Goal: Task Accomplishment & Management: Use online tool/utility

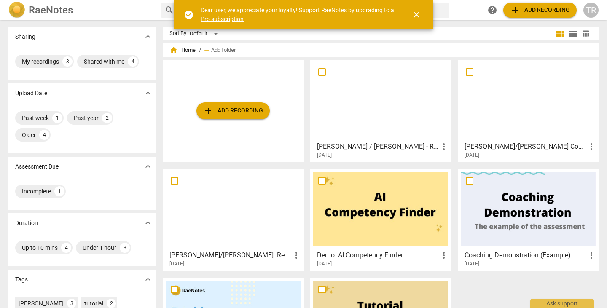
click at [417, 14] on span "close" at bounding box center [416, 15] width 10 height 10
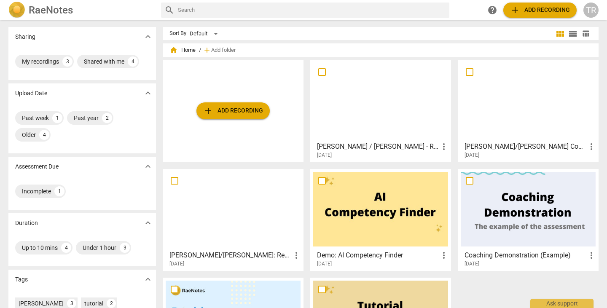
click at [380, 140] on div "[PERSON_NAME] / [PERSON_NAME] - Recorded Coaching Session more_vert [DATE]" at bounding box center [381, 148] width 136 height 21
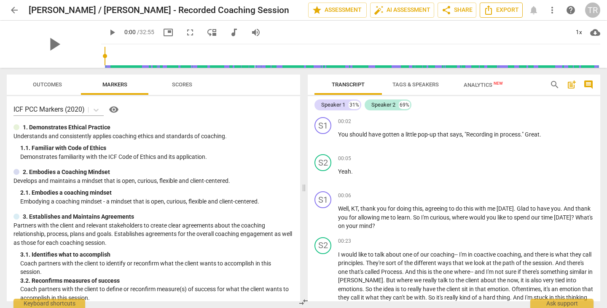
click at [496, 12] on span "Export" at bounding box center [501, 10] width 35 height 10
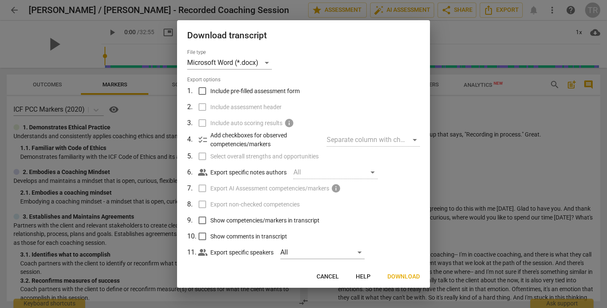
click at [399, 279] on span "Download" at bounding box center [403, 277] width 32 height 8
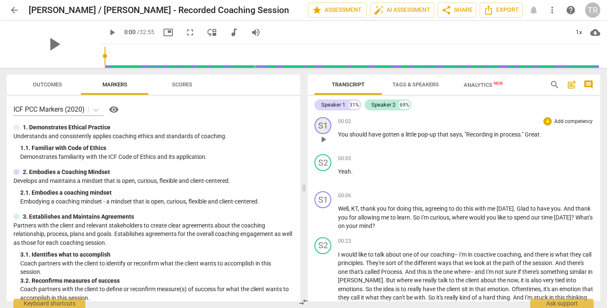
drag, startPoint x: 325, startPoint y: 122, endPoint x: 323, endPoint y: 126, distance: 4.3
click at [323, 126] on div "S1" at bounding box center [322, 125] width 17 height 17
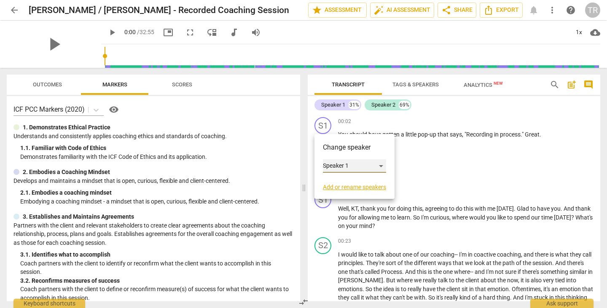
click at [380, 167] on div "Speaker 1" at bounding box center [354, 165] width 63 height 13
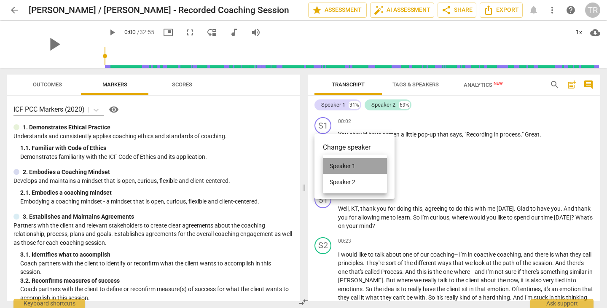
click at [380, 167] on li "Speaker 1" at bounding box center [355, 166] width 64 height 16
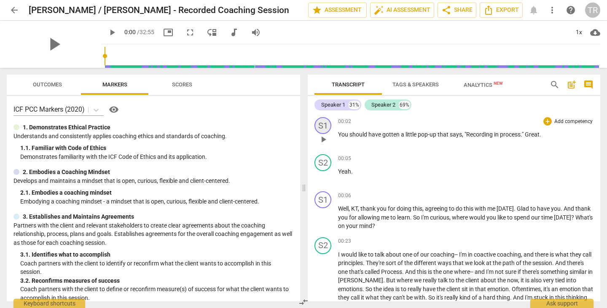
click at [317, 126] on div "S1" at bounding box center [322, 125] width 17 height 17
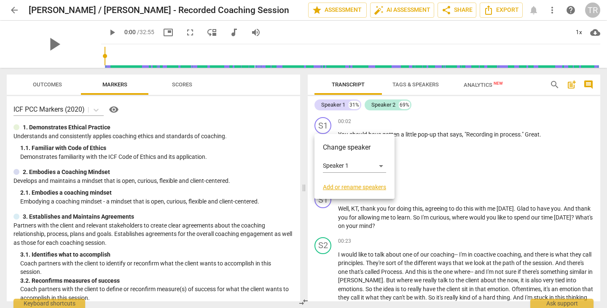
click at [329, 187] on link "Add or rename speakers" at bounding box center [354, 187] width 63 height 7
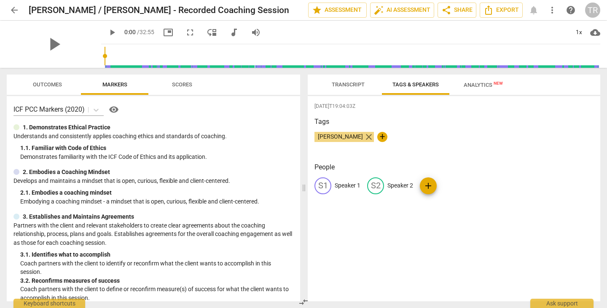
click at [371, 138] on span "close" at bounding box center [369, 137] width 10 height 10
click at [319, 189] on span "edit" at bounding box center [323, 186] width 10 height 10
type input "[PERSON_NAME]"
click at [340, 224] on div "[DATE]T19:04:03Z Tags [PERSON_NAME] close + People edit [PERSON_NAME] delete S2…" at bounding box center [454, 198] width 293 height 205
click at [446, 188] on span "add" at bounding box center [448, 186] width 10 height 10
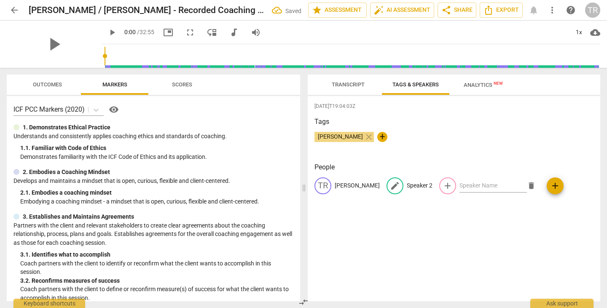
click at [409, 185] on p "Speaker 2" at bounding box center [420, 185] width 26 height 9
type input "KT"
click at [483, 242] on div "[DATE]T19:04:03Z Tags [PERSON_NAME] close + People TR [PERSON_NAME] edit KT del…" at bounding box center [454, 198] width 293 height 205
drag, startPoint x: 475, startPoint y: 187, endPoint x: 460, endPoint y: 223, distance: 38.8
click at [460, 223] on div "[DATE]T19:04:03Z Tags [PERSON_NAME] close + People TR [PERSON_NAME] KT KT ? No …" at bounding box center [454, 198] width 293 height 205
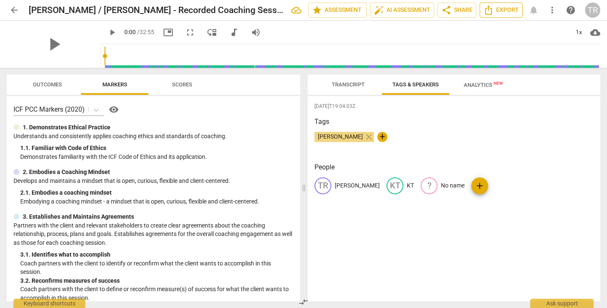
click at [507, 15] on button "Export" at bounding box center [501, 10] width 43 height 15
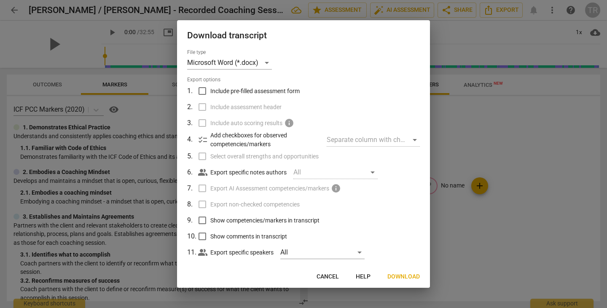
click at [406, 278] on span "Download" at bounding box center [403, 277] width 32 height 8
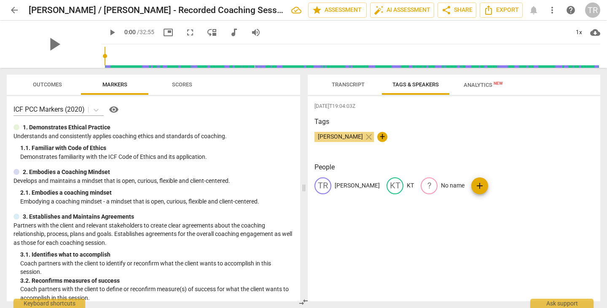
click at [483, 88] on span "Analytics New" at bounding box center [483, 85] width 39 height 6
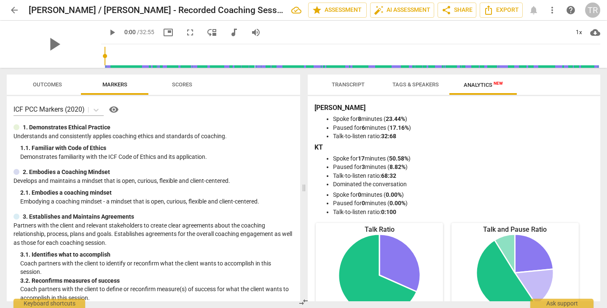
click at [52, 84] on span "Outcomes" at bounding box center [47, 84] width 29 height 6
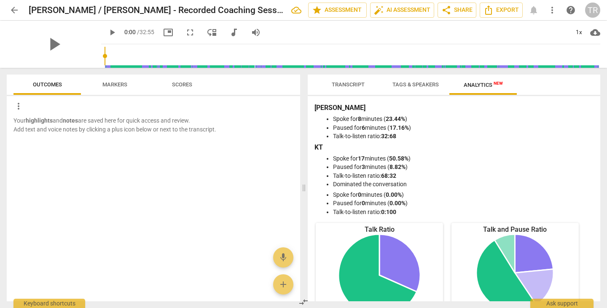
click at [131, 80] on span "Markers" at bounding box center [114, 84] width 45 height 11
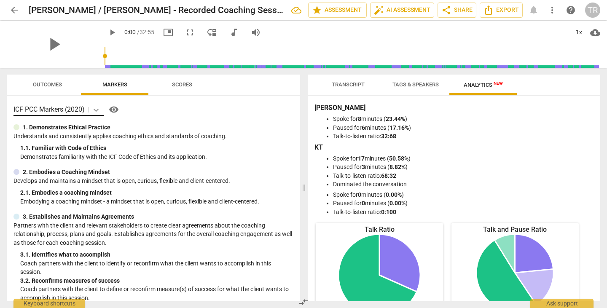
click at [96, 111] on icon at bounding box center [96, 110] width 8 height 8
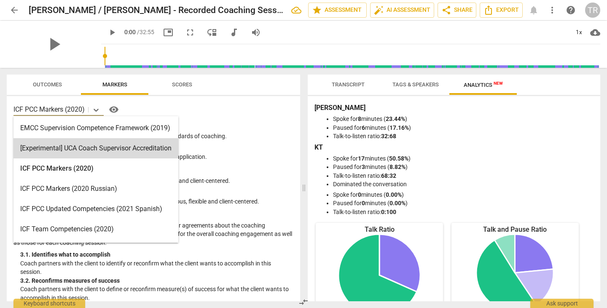
click at [229, 116] on div "15 results available. Use Up and Down to choose options, press Enter to select …" at bounding box center [153, 109] width 280 height 13
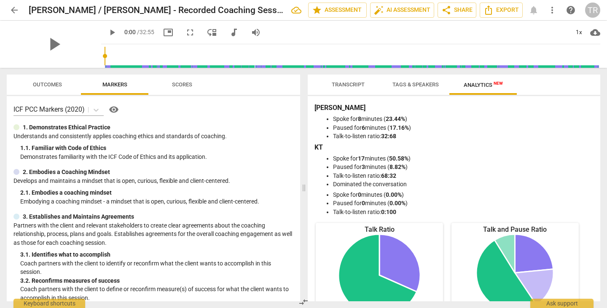
click at [186, 85] on span "Scores" at bounding box center [182, 84] width 20 height 6
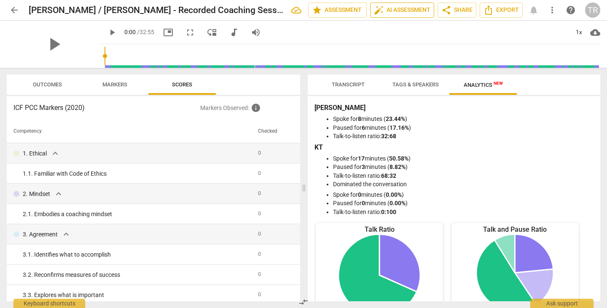
click at [395, 7] on span "auto_fix_high AI Assessment" at bounding box center [402, 10] width 56 height 10
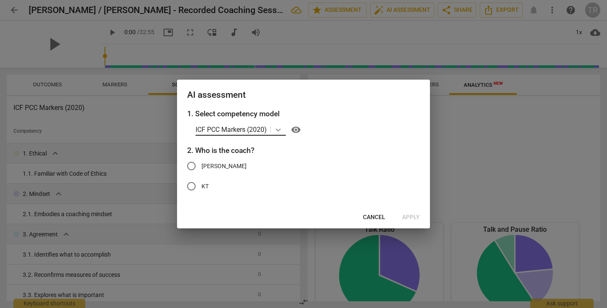
click at [276, 129] on icon at bounding box center [278, 130] width 8 height 8
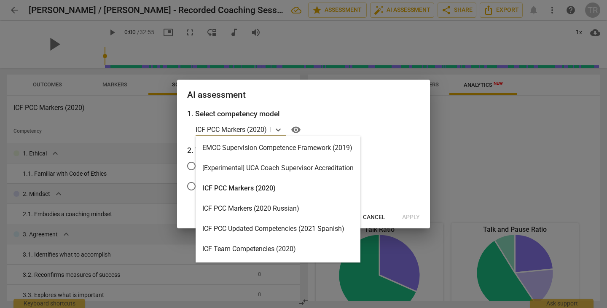
click at [274, 192] on div "ICF PCC Markers (2020)" at bounding box center [278, 188] width 165 height 20
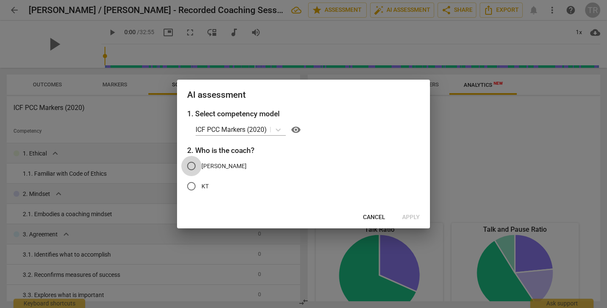
click at [191, 167] on input "[PERSON_NAME]" at bounding box center [191, 166] width 20 height 20
radio input "true"
click at [415, 216] on span "Apply" at bounding box center [411, 217] width 18 height 8
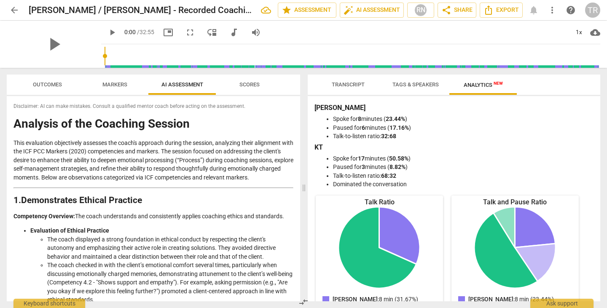
click at [255, 83] on span "Scores" at bounding box center [249, 84] width 20 height 6
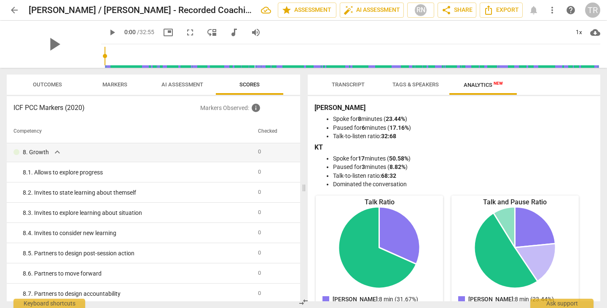
scroll to position [298, 0]
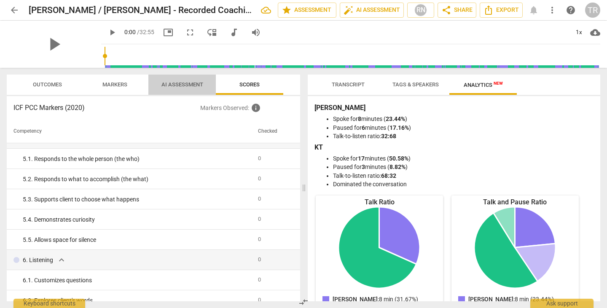
click at [178, 89] on span "AI Assessment" at bounding box center [182, 84] width 62 height 11
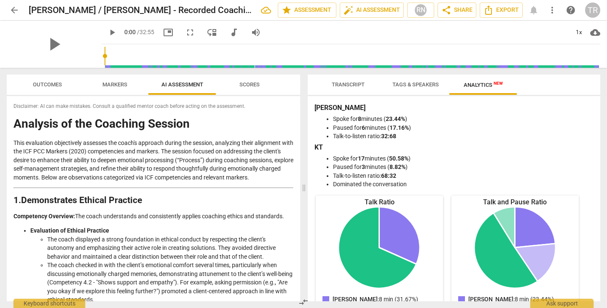
click at [114, 86] on span "Markers" at bounding box center [114, 84] width 25 height 6
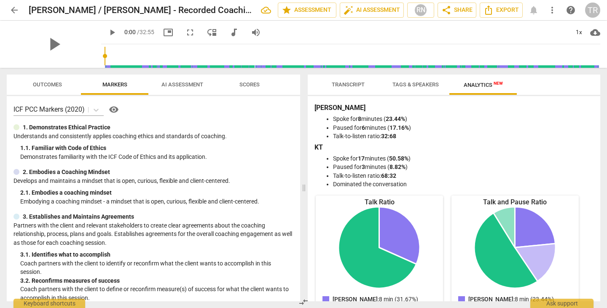
click at [189, 84] on span "AI Assessment" at bounding box center [182, 84] width 42 height 6
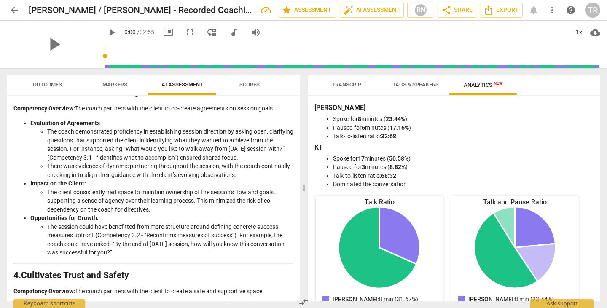
scroll to position [0, 0]
